Goal: Transaction & Acquisition: Download file/media

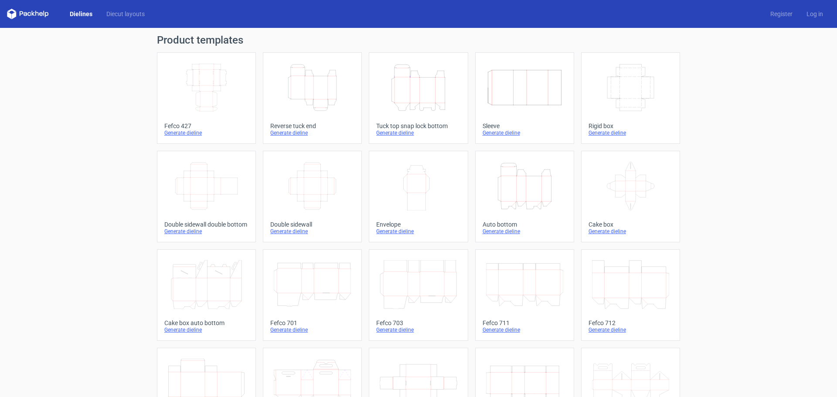
click at [191, 101] on icon "Width Depth Height" at bounding box center [206, 87] width 77 height 49
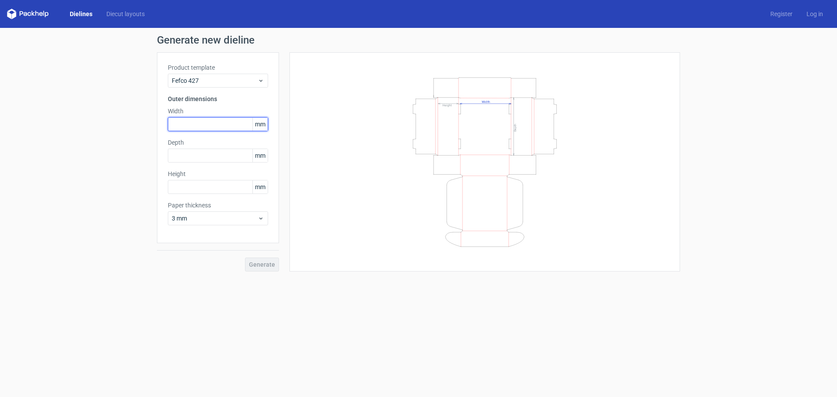
click at [194, 125] on input "text" at bounding box center [218, 124] width 100 height 14
type input "300"
type input "250"
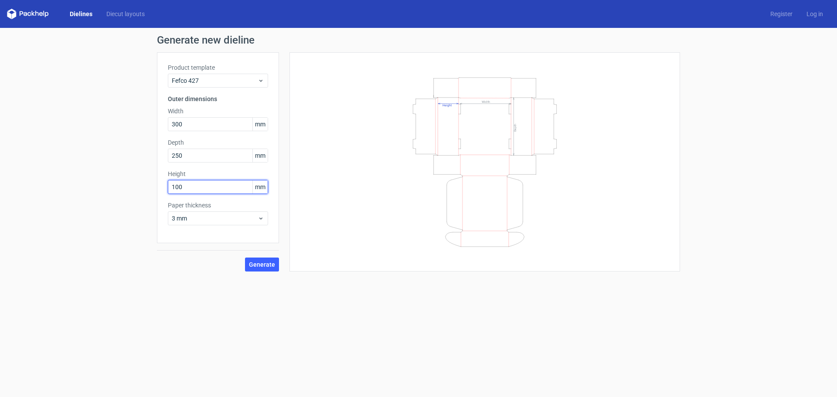
type input "100"
click at [193, 211] on div "Paper thickness 3 mm" at bounding box center [218, 213] width 100 height 24
click at [193, 216] on span "3 mm" at bounding box center [215, 218] width 86 height 9
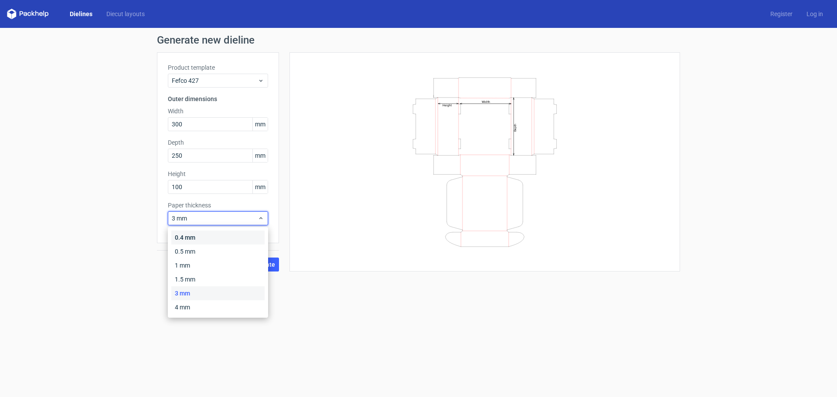
click at [187, 235] on div "0.4 mm" at bounding box center [217, 238] width 93 height 14
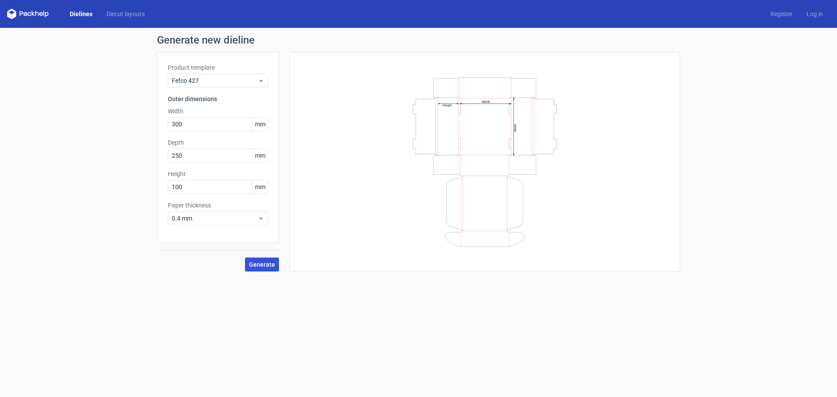
click at [255, 263] on span "Generate" at bounding box center [262, 265] width 26 height 6
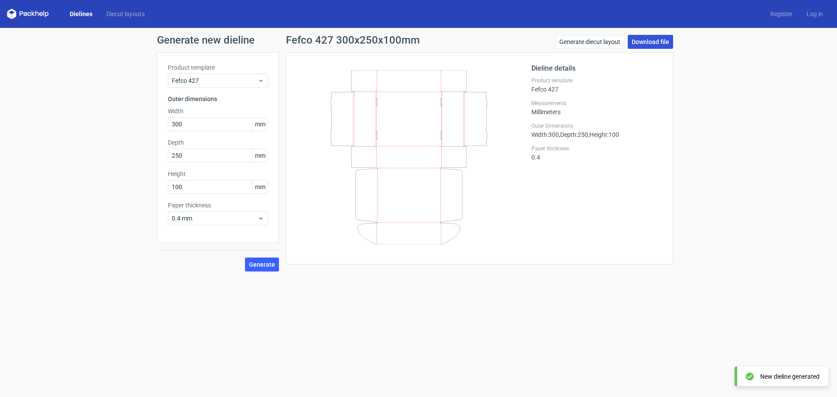
click at [649, 40] on link "Download file" at bounding box center [650, 42] width 45 height 14
click at [241, 303] on form "Generate new dieline Product template Fefco 427 Outer dimensions Width 300 mm D…" at bounding box center [418, 212] width 837 height 369
